Goal: Transaction & Acquisition: Purchase product/service

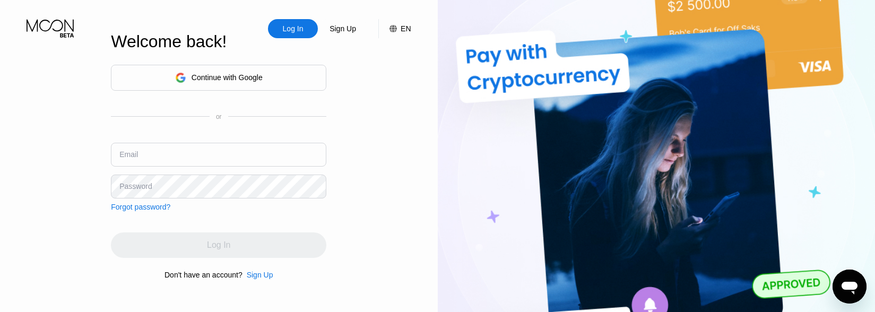
click at [287, 80] on div "Continue with Google" at bounding box center [218, 78] width 215 height 26
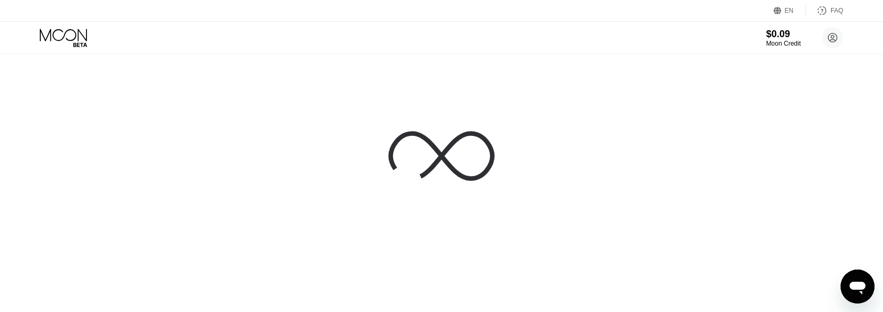
click at [347, 98] on div at bounding box center [441, 156] width 883 height 312
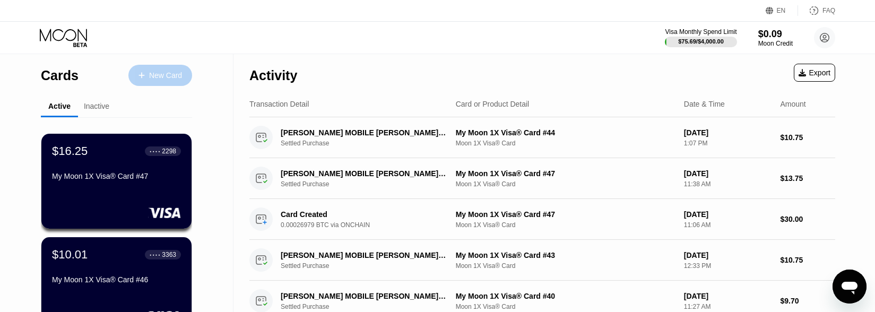
click at [151, 73] on div "New Card" at bounding box center [165, 75] width 33 height 9
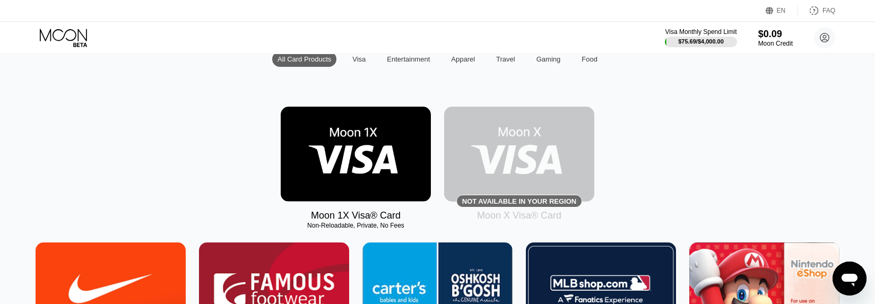
scroll to position [159, 0]
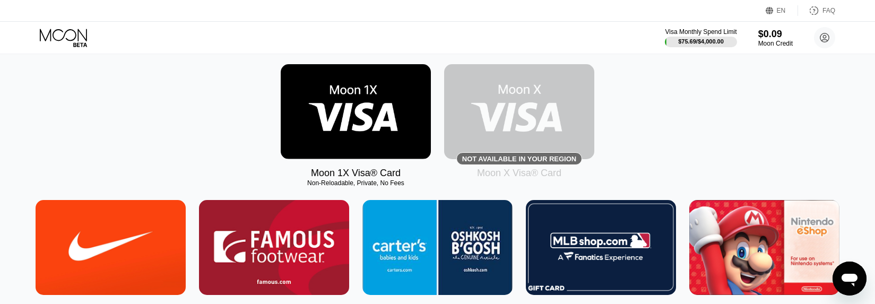
click at [364, 146] on img at bounding box center [356, 111] width 150 height 95
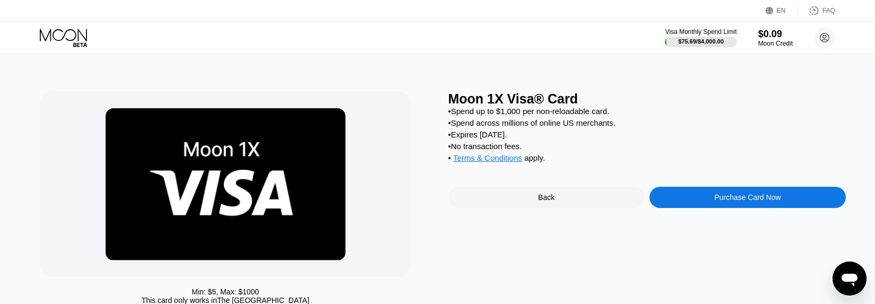
click at [717, 202] on div "Purchase Card Now" at bounding box center [747, 197] width 66 height 8
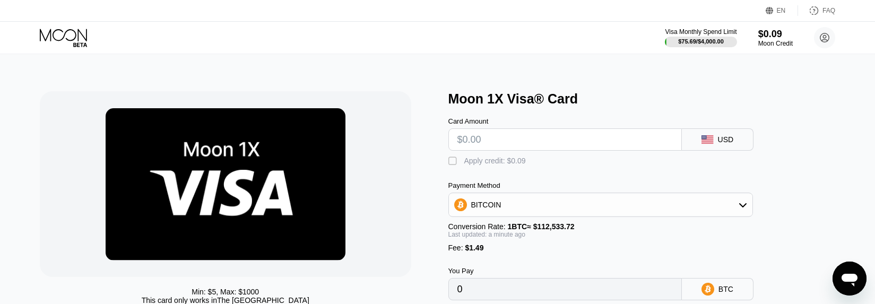
click at [512, 146] on input "text" at bounding box center [564, 139] width 215 height 21
type input "$30"
type input "0.00027983"
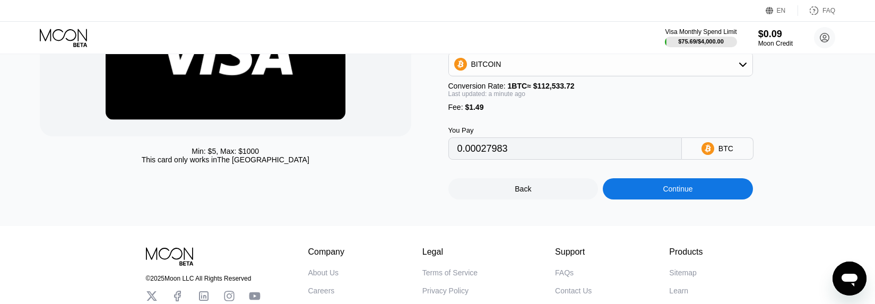
scroll to position [159, 0]
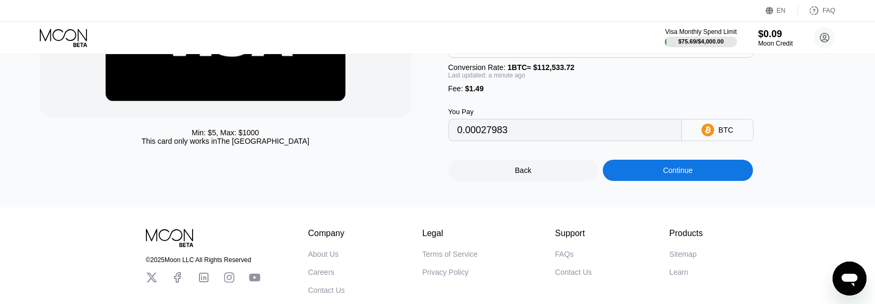
type input "$30"
click at [708, 193] on div "Min: $ 5 , Max: $ 1000 This card only works in The United States Moon 1X Visa® …" at bounding box center [437, 51] width 883 height 312
click at [709, 179] on div "Continue" at bounding box center [678, 170] width 150 height 21
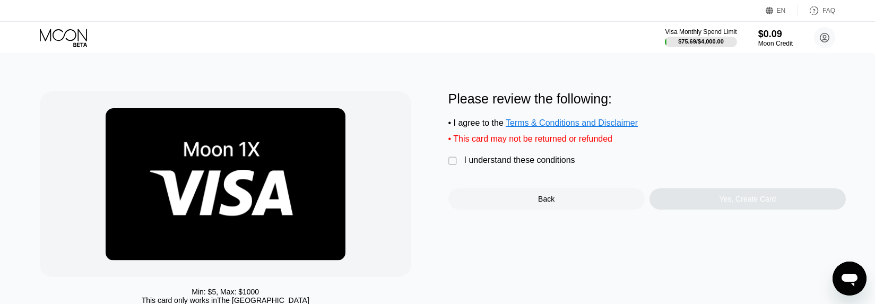
click at [473, 165] on div "I understand these conditions" at bounding box center [519, 160] width 111 height 10
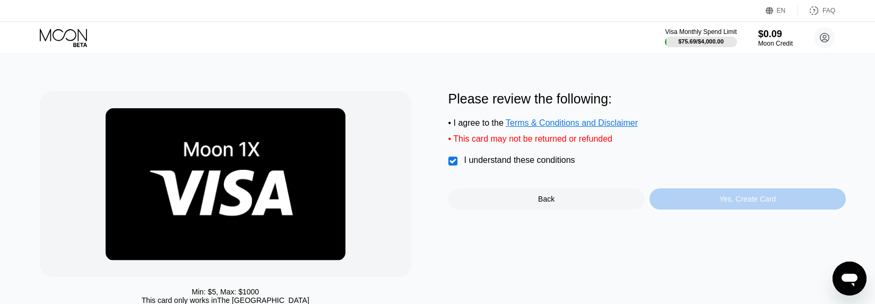
click at [679, 198] on div "Yes, Create Card" at bounding box center [747, 198] width 196 height 21
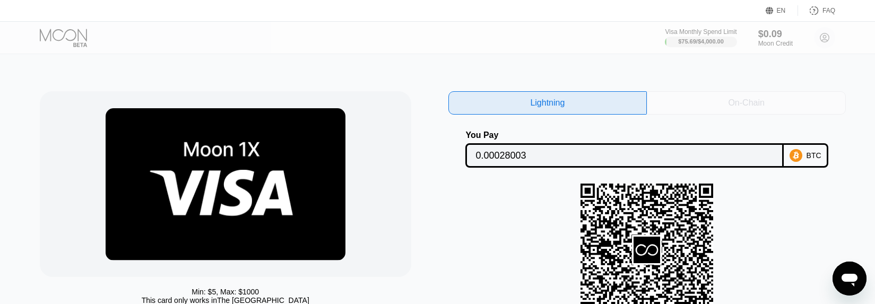
click at [751, 98] on div "On-Chain" at bounding box center [746, 103] width 36 height 11
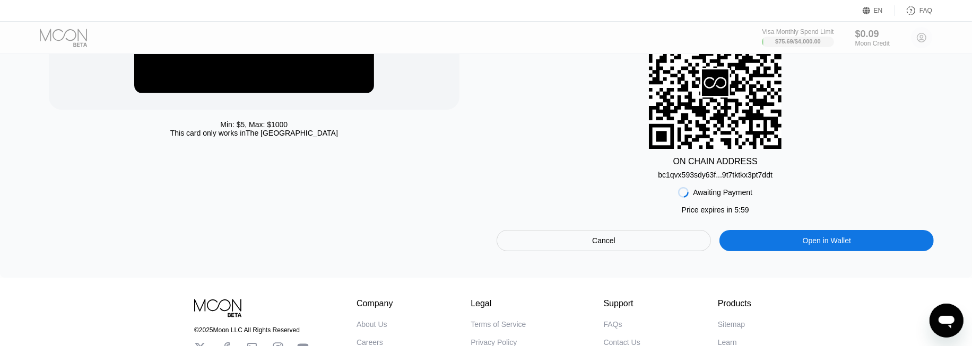
scroll to position [177, 0]
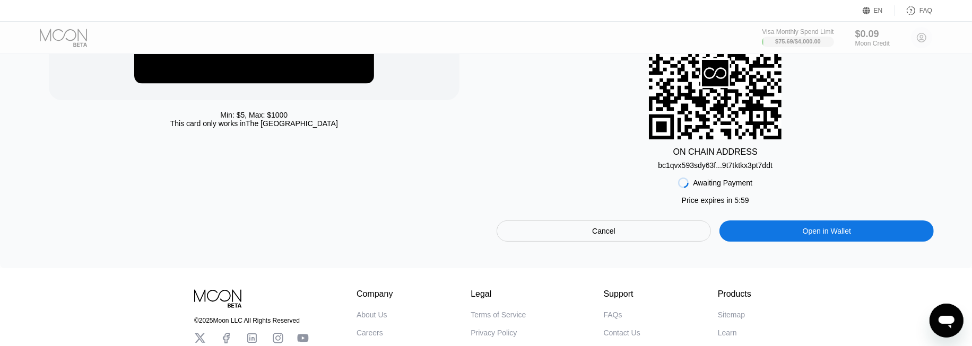
click at [726, 168] on div "bc1qvx593sdy63f...9t7tktkx3pt7ddt" at bounding box center [715, 165] width 115 height 8
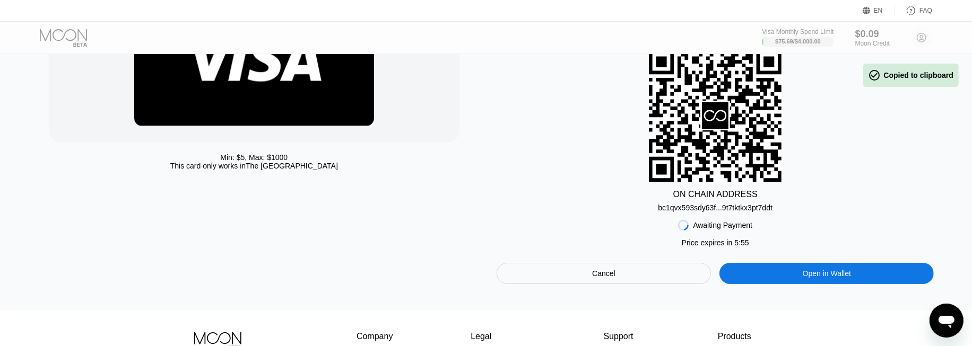
scroll to position [59, 0]
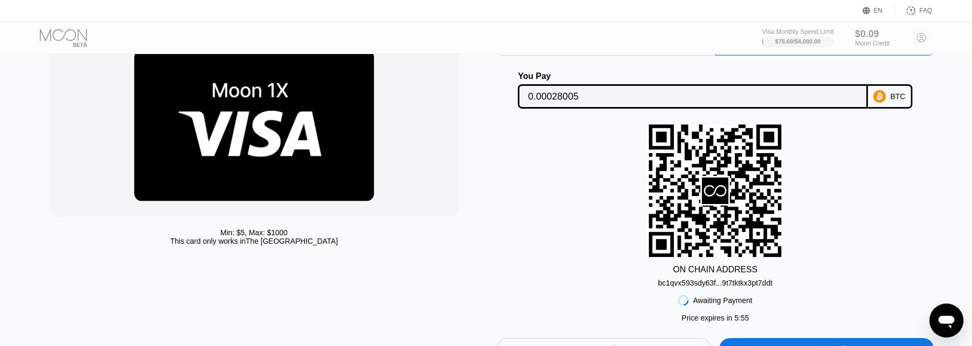
click at [595, 98] on input "0.00028005" at bounding box center [693, 96] width 330 height 21
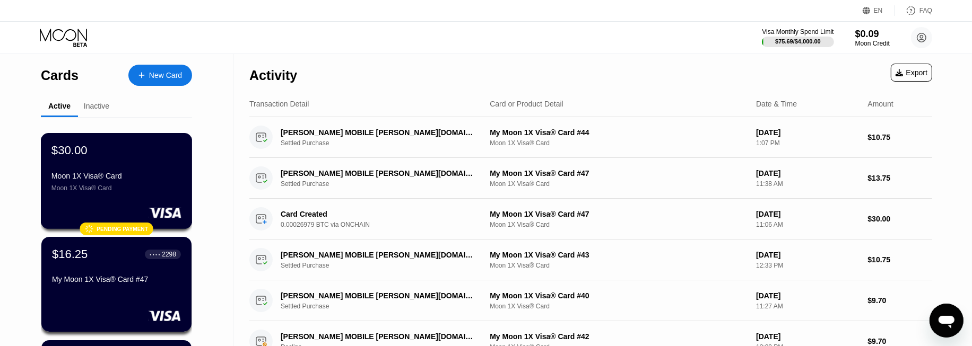
click at [153, 168] on div "$30.00 Moon 1X Visa® Card Moon 1X Visa® Card" at bounding box center [116, 168] width 130 height 48
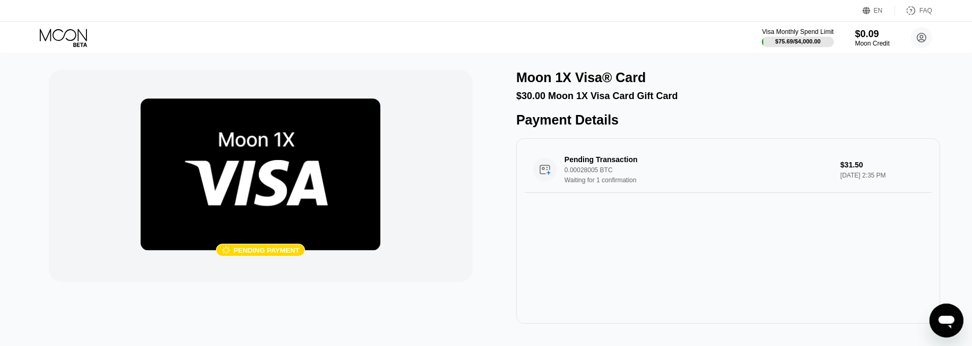
click at [299, 184] on img at bounding box center [261, 175] width 240 height 152
click at [651, 173] on div "0.00028005 BTC" at bounding box center [698, 170] width 269 height 7
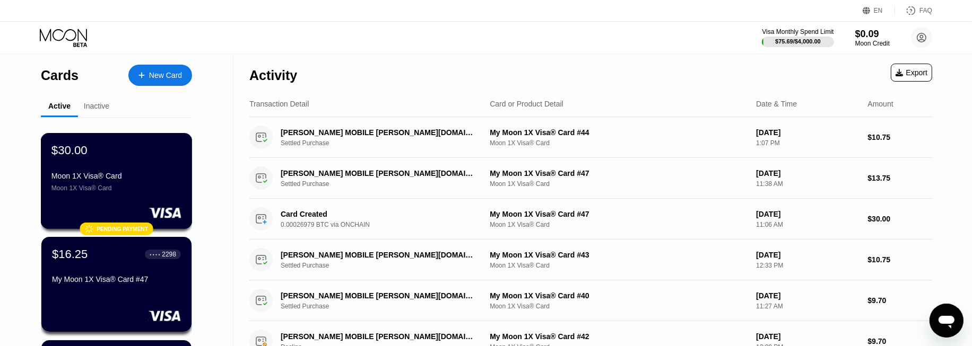
click at [103, 165] on div "$30.00 Moon 1X Visa® Card Moon 1X Visa® Card" at bounding box center [116, 168] width 130 height 48
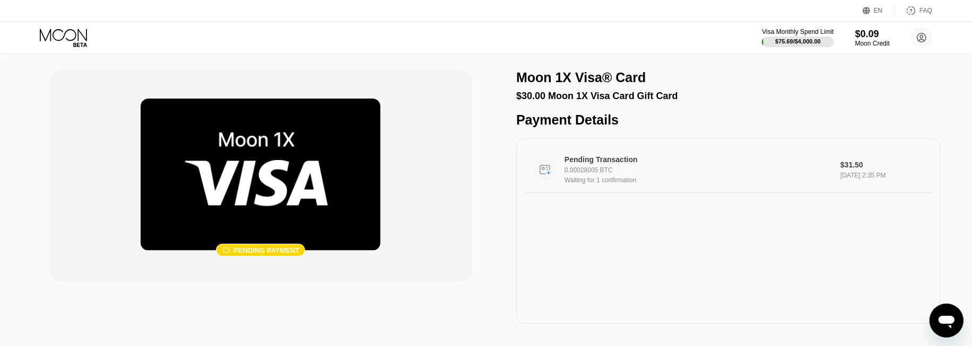
click at [676, 174] on div "0.00028005 BTC" at bounding box center [698, 170] width 269 height 7
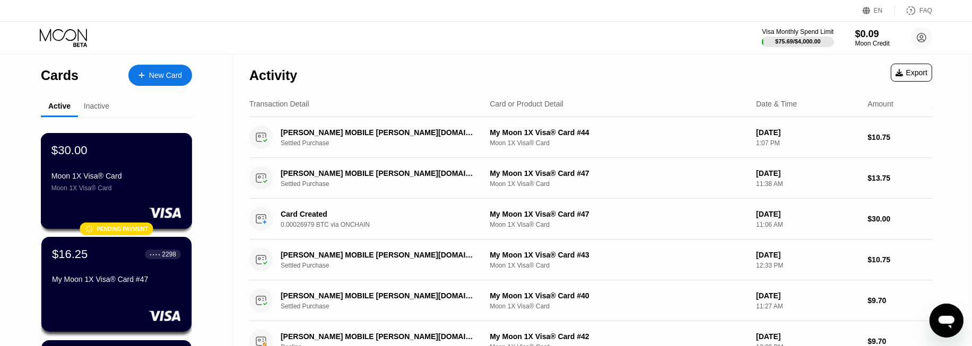
click at [101, 164] on div "$30.00 Moon 1X Visa® Card Moon 1X Visa® Card" at bounding box center [116, 168] width 130 height 48
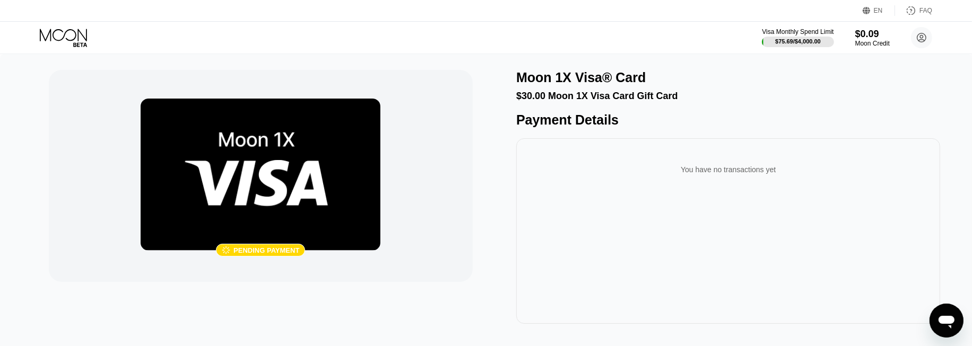
click at [232, 200] on img at bounding box center [261, 175] width 240 height 152
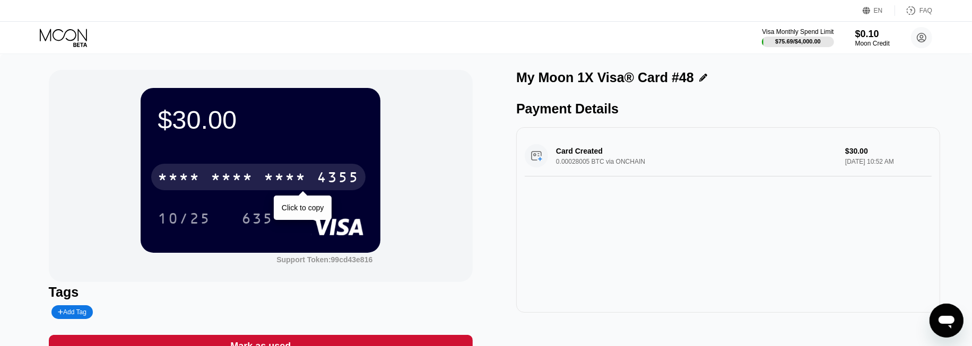
click at [283, 184] on div "* * * *" at bounding box center [285, 178] width 42 height 17
click at [647, 295] on div "Card Created 0.00028005 BTC via ONCHAIN $30.00 Aug 21, 2025 10:52 AM" at bounding box center [728, 220] width 424 height 186
click at [486, 183] on div "$30.00 4513 6500 2961 4355 Click to copy 10/25 635 Support Token: 99cd43e816 Ta…" at bounding box center [486, 214] width 875 height 288
